Goal: Task Accomplishment & Management: Use online tool/utility

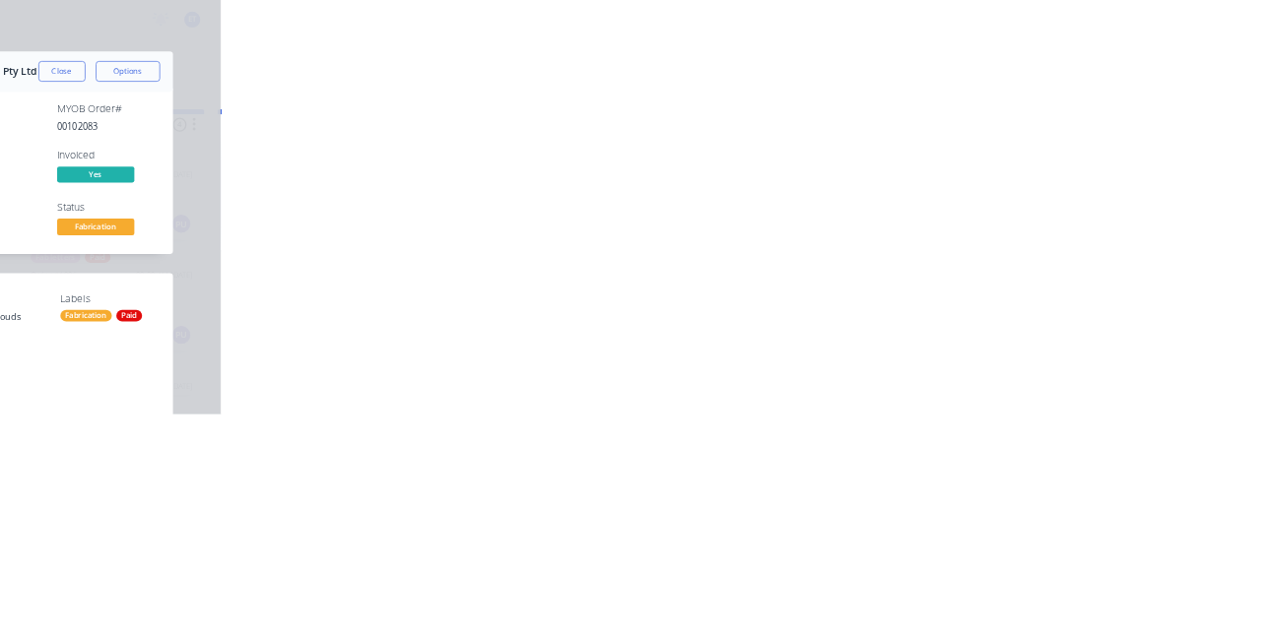
click at [261, 255] on button "Tracking" at bounding box center [167, 270] width 187 height 49
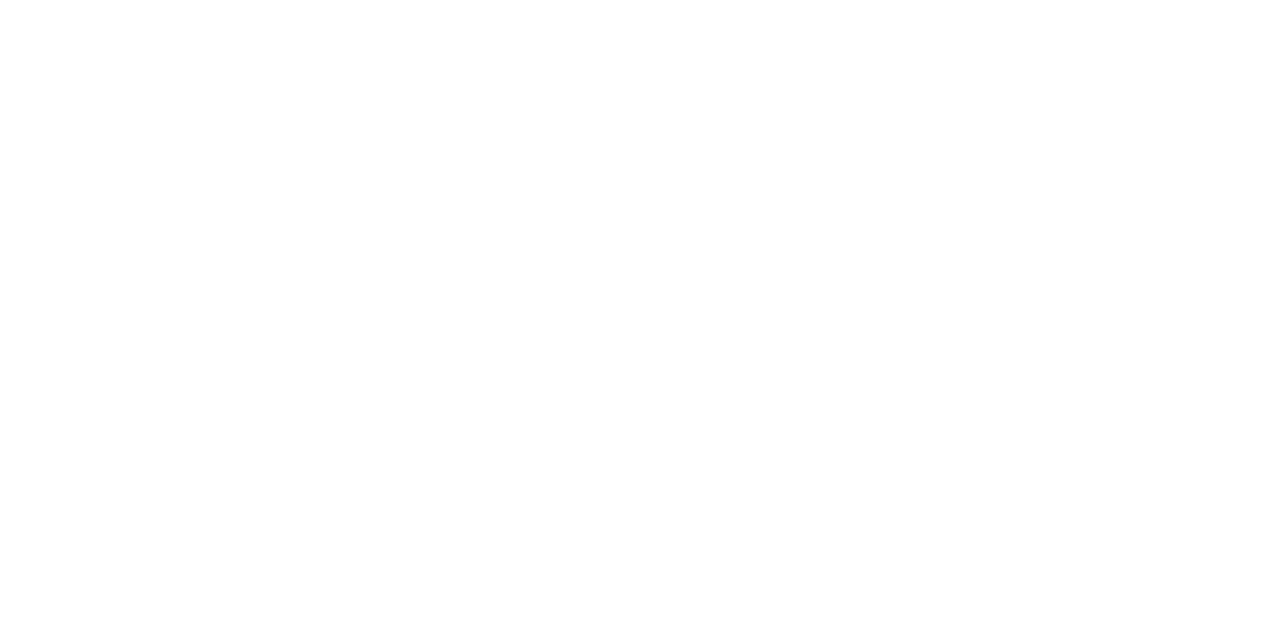
click at [767, 489] on icon "button" at bounding box center [762, 490] width 10 height 11
click at [622, 308] on button "Clock On" at bounding box center [568, 312] width 108 height 32
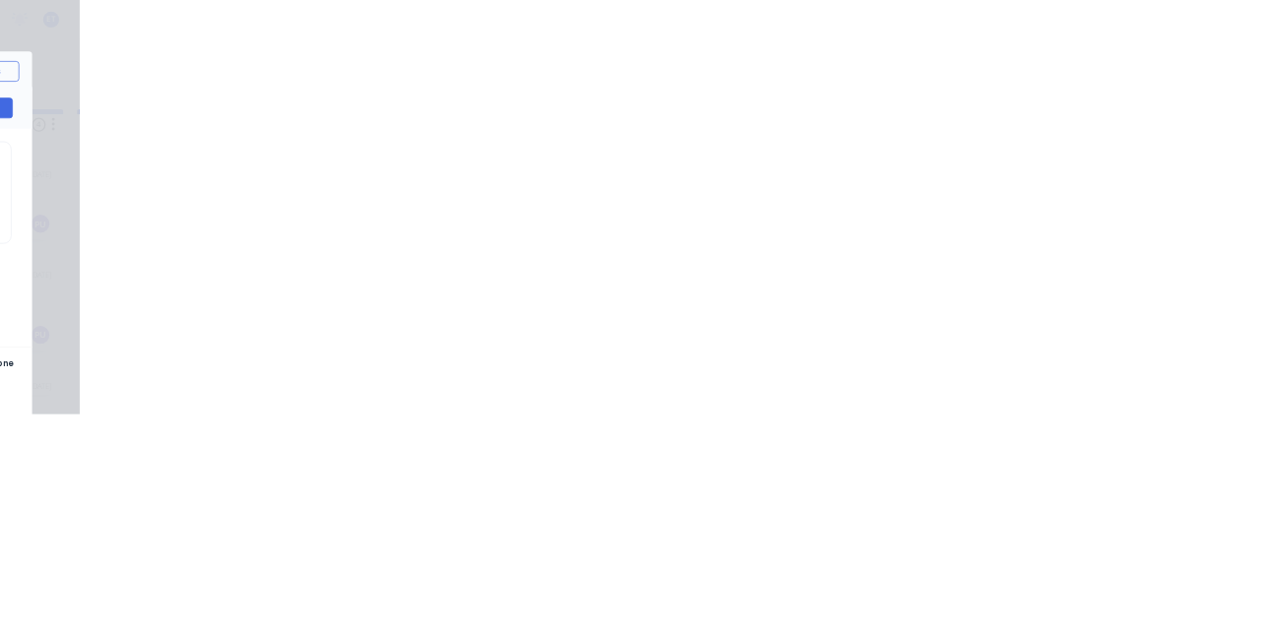
click at [784, 489] on icon "button" at bounding box center [779, 491] width 10 height 10
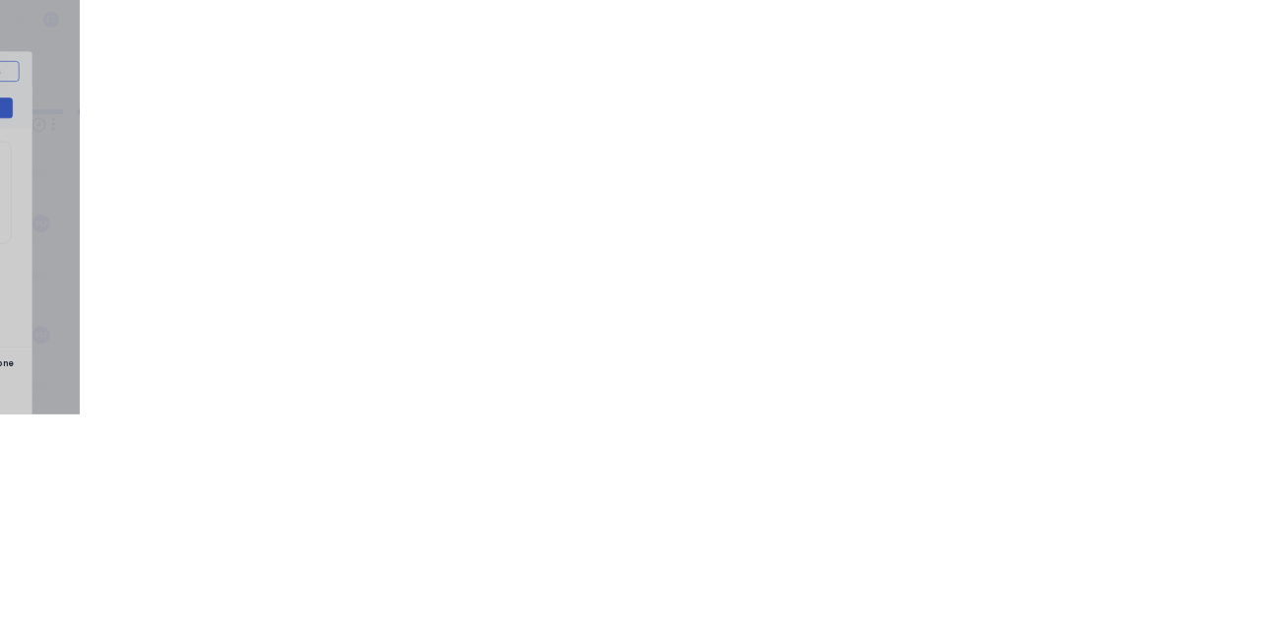
click at [622, 306] on button "Clock Off" at bounding box center [568, 312] width 108 height 32
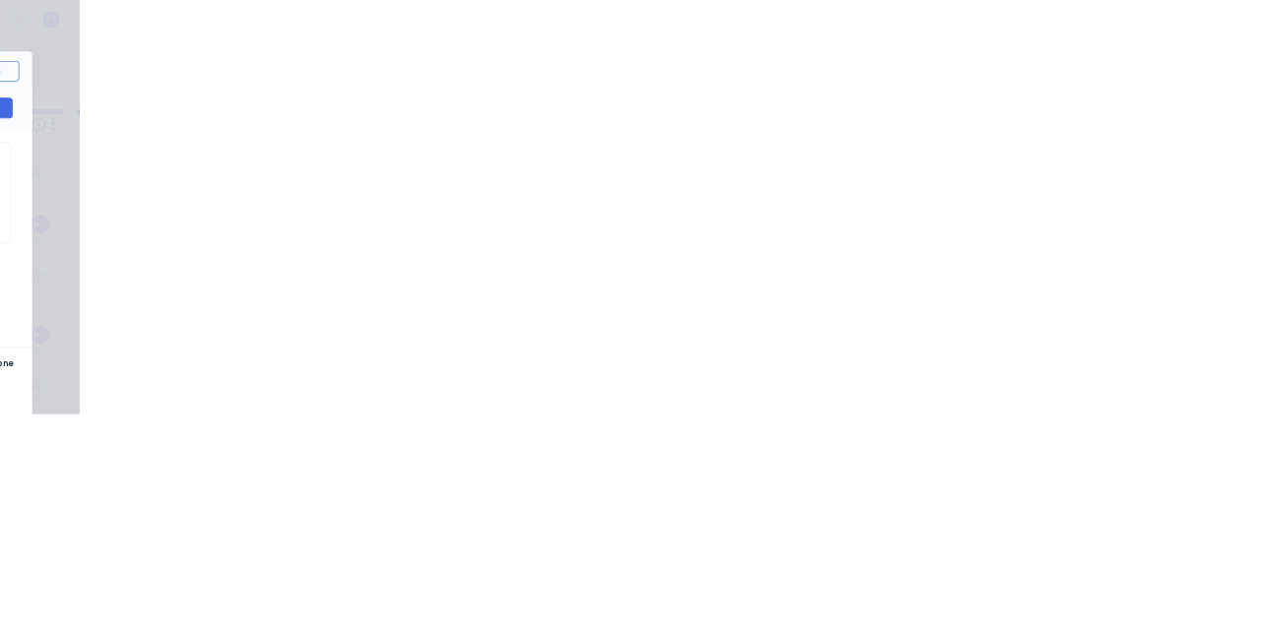
click at [1168, 120] on div "Close Options" at bounding box center [1075, 110] width 186 height 32
click at [1054, 109] on button "Close" at bounding box center [1018, 110] width 72 height 32
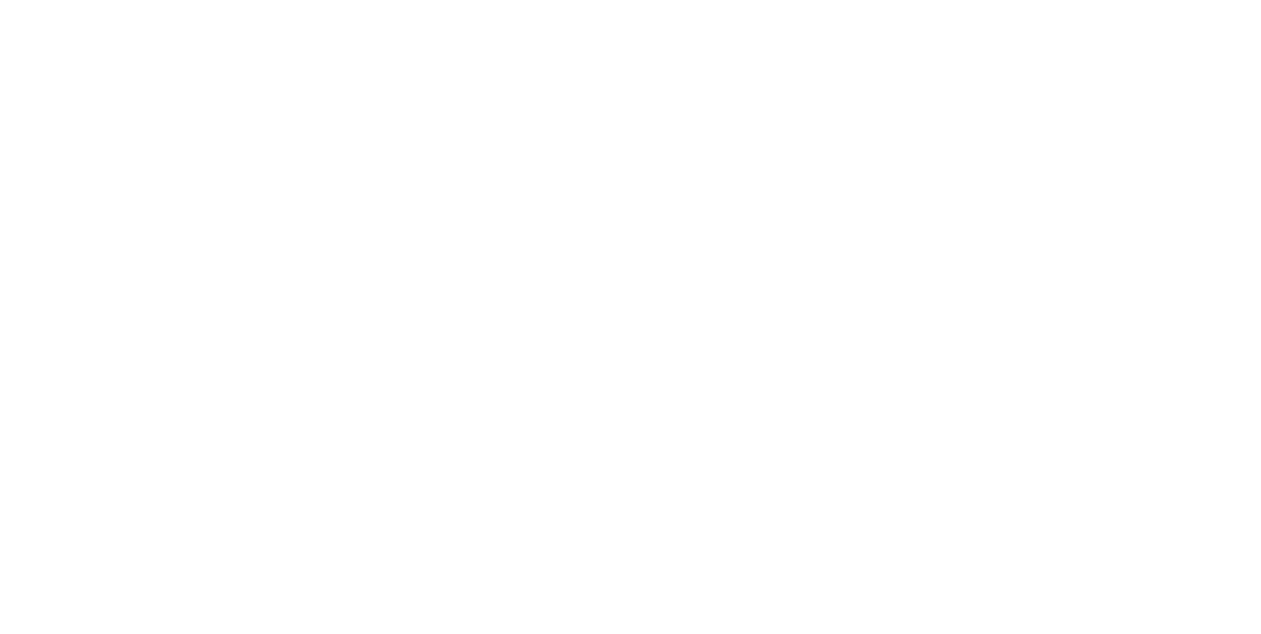
scroll to position [363, 0]
click at [206, 163] on div "Collaborate" at bounding box center [167, 172] width 78 height 18
click at [212, 127] on div "Order details" at bounding box center [170, 123] width 84 height 18
click at [182, 266] on div "Tracking" at bounding box center [155, 271] width 54 height 18
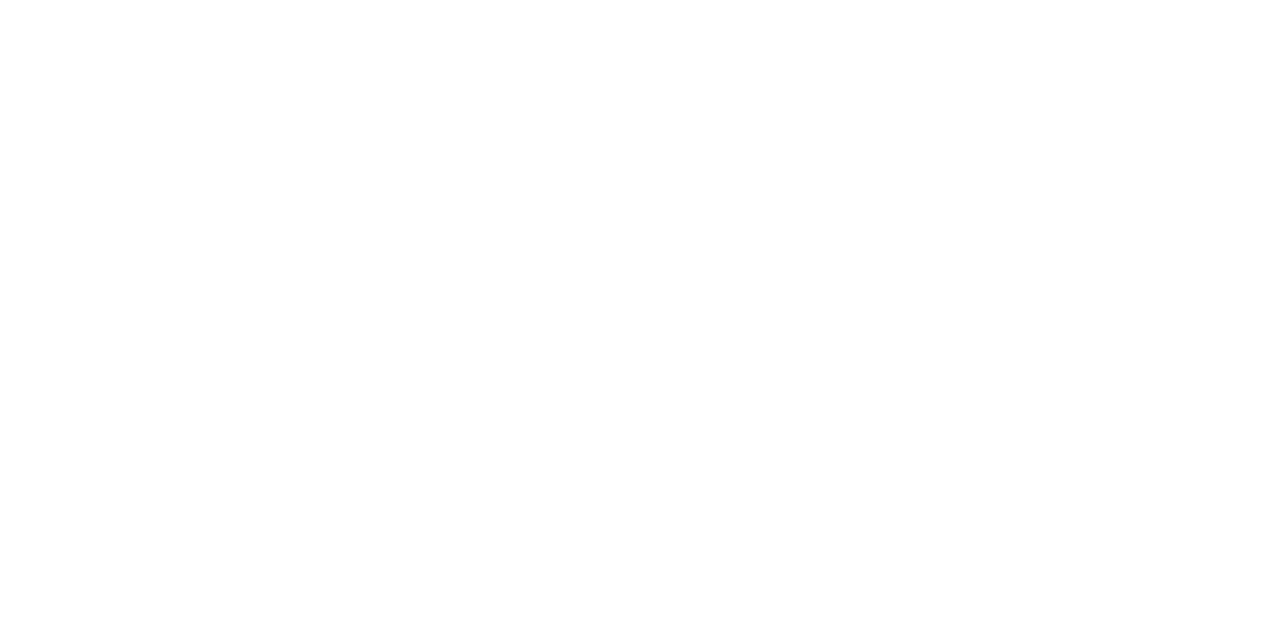
click at [767, 490] on icon "button" at bounding box center [762, 490] width 10 height 11
click at [622, 313] on button "Clock On" at bounding box center [568, 312] width 108 height 32
click at [784, 484] on icon "button" at bounding box center [779, 490] width 10 height 13
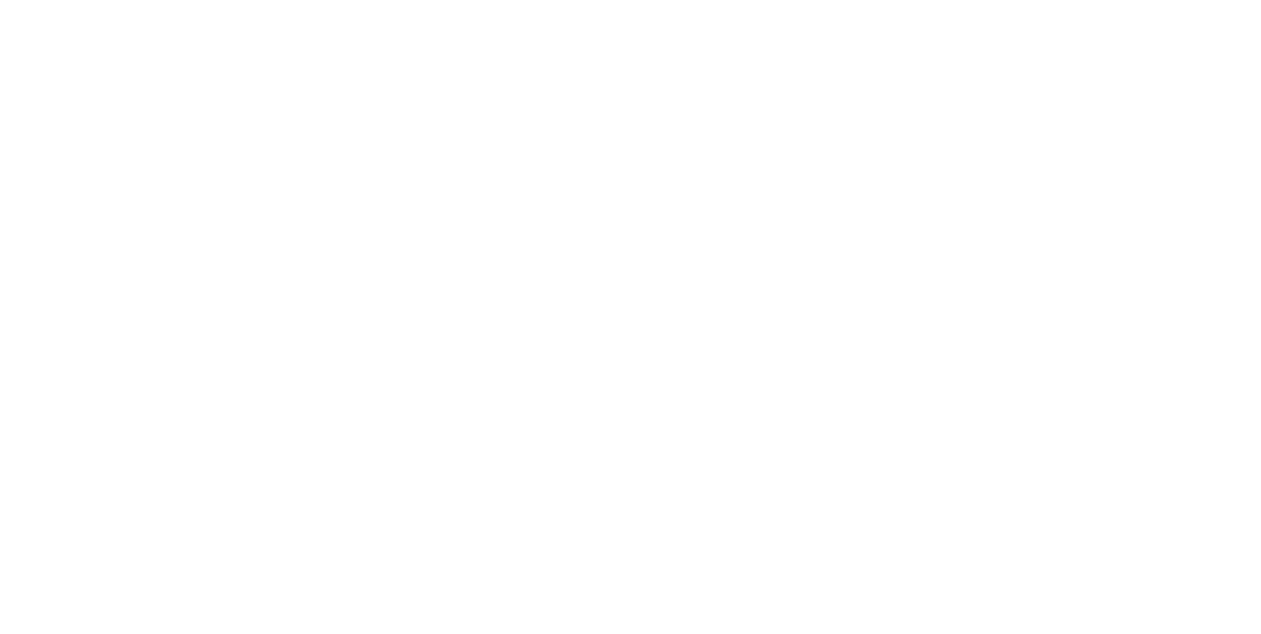
click at [622, 305] on button "Clock Off" at bounding box center [568, 312] width 108 height 32
click at [1054, 102] on button "Close" at bounding box center [1018, 110] width 72 height 32
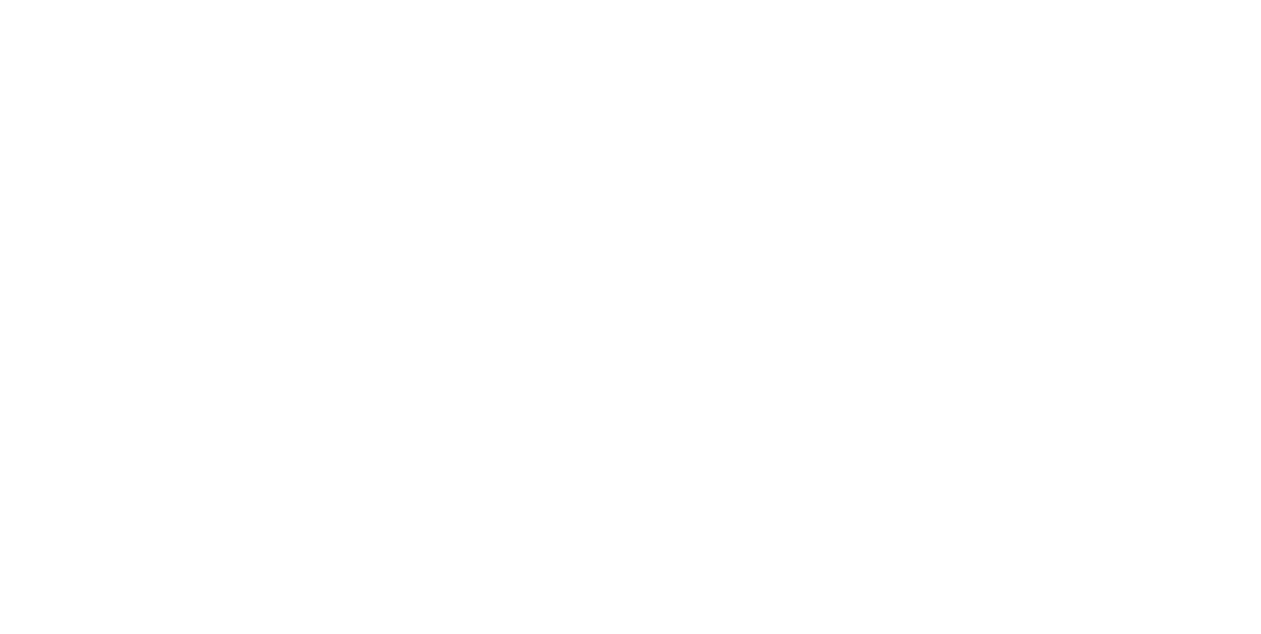
click at [1054, 106] on button "Close" at bounding box center [1018, 110] width 72 height 32
click at [1054, 108] on button "Close" at bounding box center [1018, 110] width 72 height 32
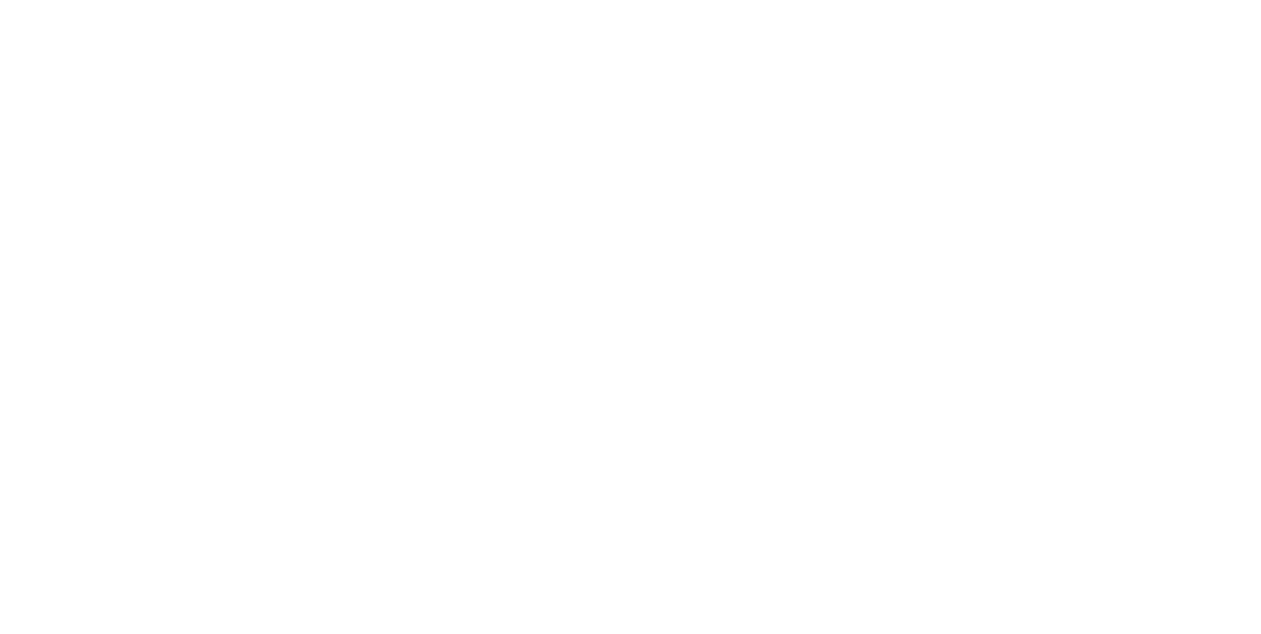
scroll to position [197, 0]
click at [261, 262] on button "Tracking" at bounding box center [167, 270] width 187 height 49
click at [773, 500] on button "button" at bounding box center [761, 490] width 25 height 25
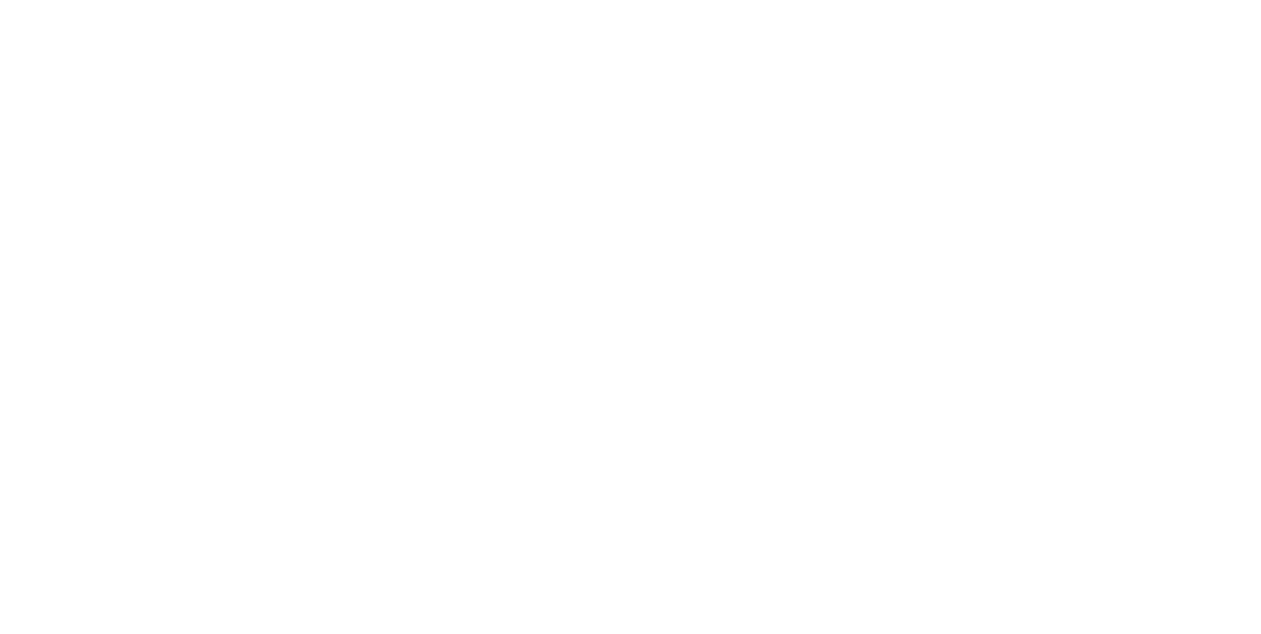
click at [622, 303] on button "Clock On" at bounding box center [568, 312] width 108 height 32
